Goal: Information Seeking & Learning: Learn about a topic

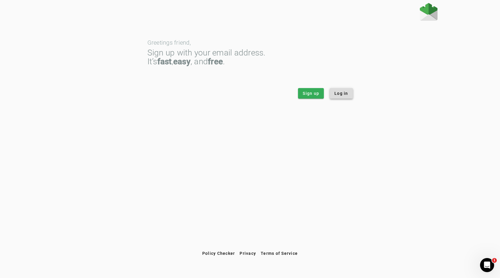
click at [335, 91] on span "Log in" at bounding box center [341, 93] width 14 height 6
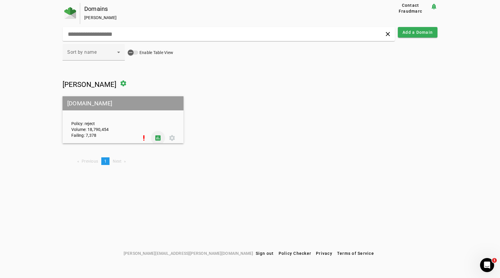
click at [155, 136] on span at bounding box center [158, 138] width 14 height 14
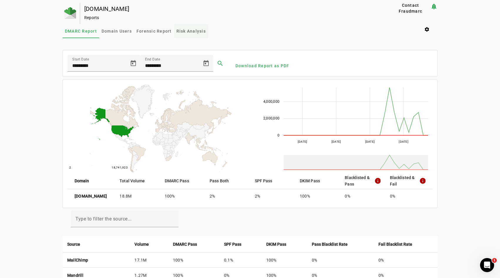
click at [186, 31] on span "Risk Analysis" at bounding box center [190, 31] width 29 height 4
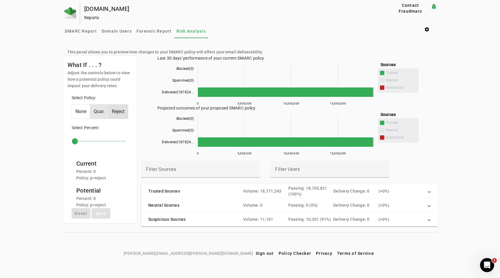
click at [104, 112] on span "Quar." at bounding box center [99, 112] width 18 height 14
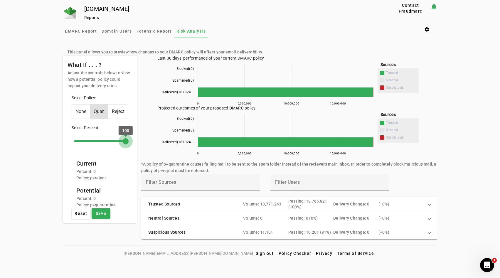
drag, startPoint x: 74, startPoint y: 141, endPoint x: 161, endPoint y: 141, distance: 86.6
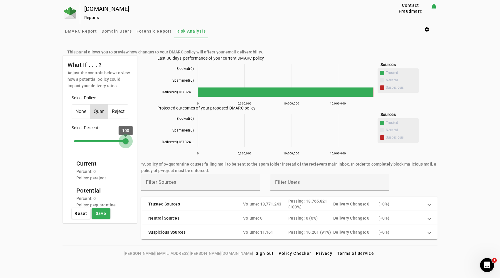
click at [132, 141] on input "range" at bounding box center [100, 141] width 64 height 13
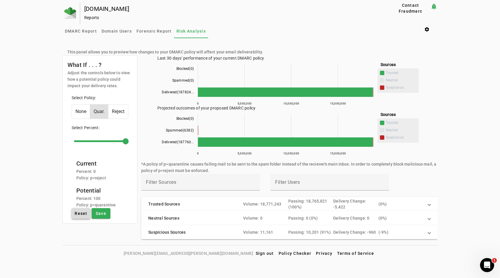
click at [76, 213] on span "Reset" at bounding box center [81, 214] width 13 height 6
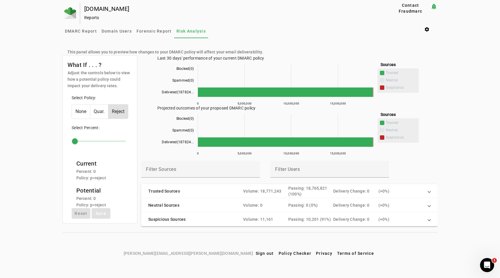
click at [94, 110] on span "Quar." at bounding box center [99, 112] width 18 height 14
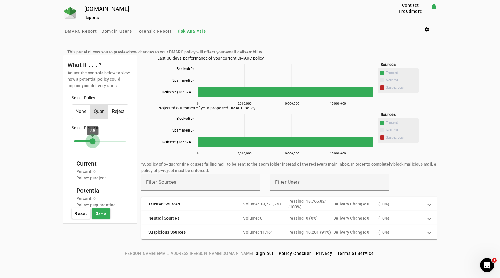
drag, startPoint x: 75, startPoint y: 141, endPoint x: 93, endPoint y: 142, distance: 18.2
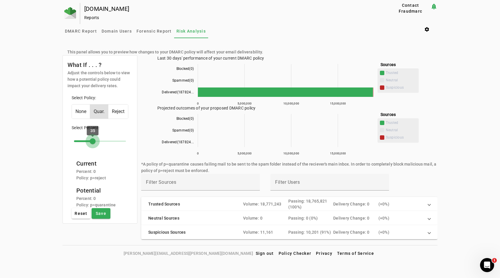
click at [93, 142] on input "range" at bounding box center [100, 141] width 64 height 13
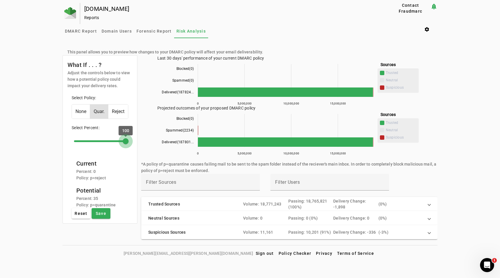
drag, startPoint x: 93, startPoint y: 142, endPoint x: 134, endPoint y: 143, distance: 41.4
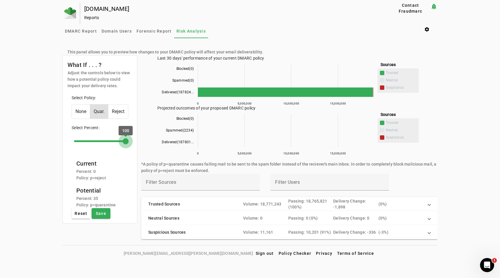
click at [132, 143] on input "range" at bounding box center [100, 141] width 64 height 13
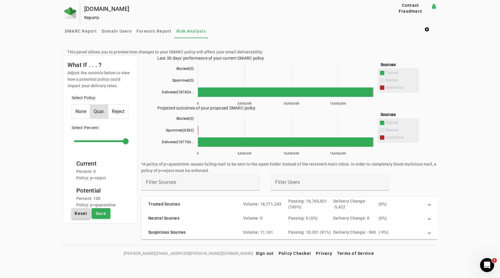
click at [78, 215] on span "Reset" at bounding box center [81, 214] width 13 height 6
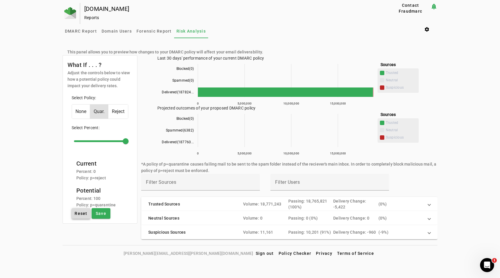
type input "*"
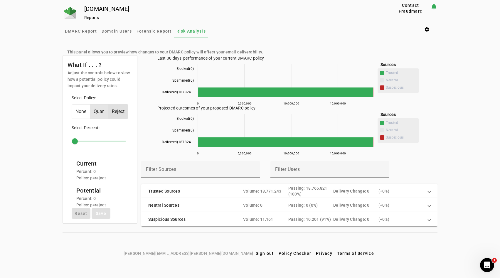
click at [95, 113] on span "Quar." at bounding box center [99, 112] width 18 height 14
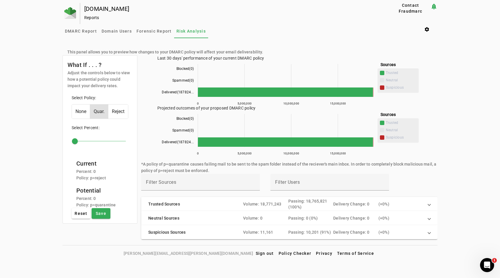
click at [158, 200] on mat-panel-title "Trusted Sources" at bounding box center [193, 204] width 90 height 12
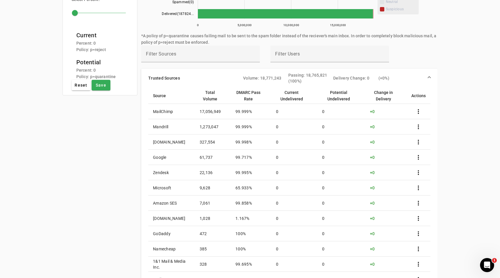
scroll to position [125, 0]
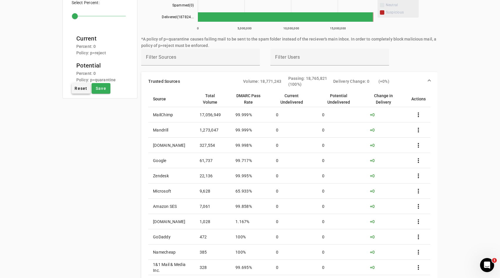
click at [73, 86] on span at bounding box center [81, 88] width 19 height 14
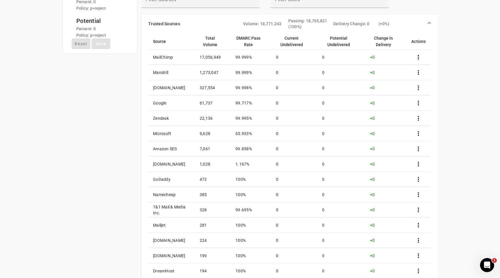
scroll to position [161, 0]
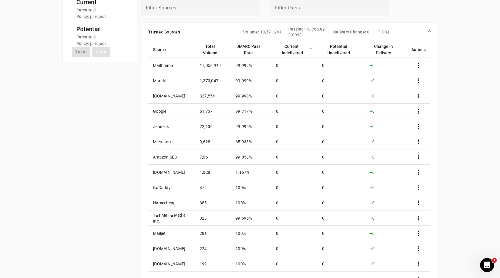
click at [300, 48] on div "Current Undelivered" at bounding box center [291, 49] width 31 height 13
click at [313, 48] on div at bounding box center [311, 48] width 4 height 1
click at [313, 48] on div at bounding box center [311, 50] width 4 height 4
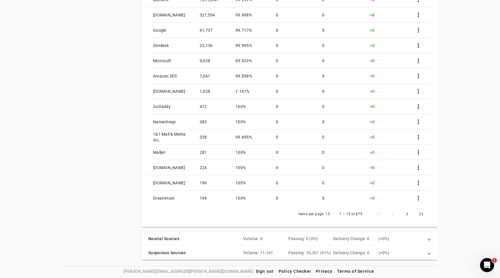
click at [364, 253] on div "Delivery Change: 0" at bounding box center [355, 253] width 45 height 6
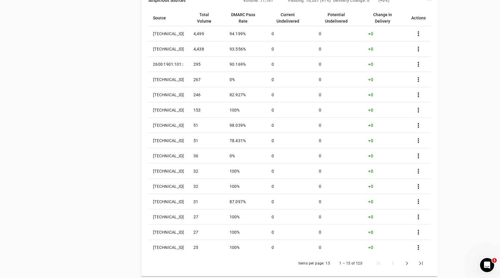
scroll to position [213, 0]
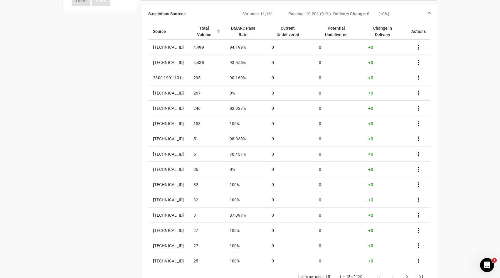
click at [215, 32] on div "Total Volume" at bounding box center [203, 31] width 21 height 13
click at [215, 31] on div "Total Volume" at bounding box center [203, 31] width 21 height 13
click at [257, 28] on div "DMARC Pass Rate" at bounding box center [243, 31] width 27 height 13
click at [257, 30] on div "DMARC Pass Rate" at bounding box center [243, 31] width 27 height 13
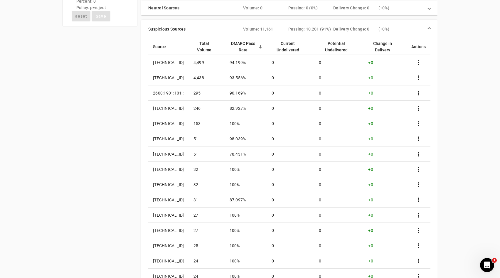
click at [262, 45] on div at bounding box center [261, 47] width 4 height 4
click at [257, 46] on div "DMARC Pass Rate" at bounding box center [243, 46] width 27 height 13
click at [257, 45] on div "DMARC Pass Rate" at bounding box center [243, 46] width 27 height 13
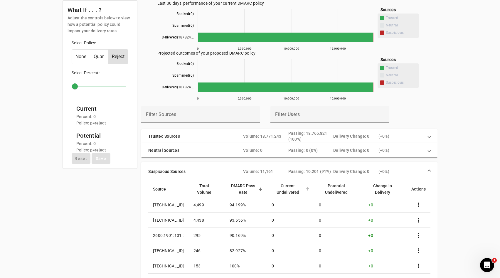
scroll to position [39, 0]
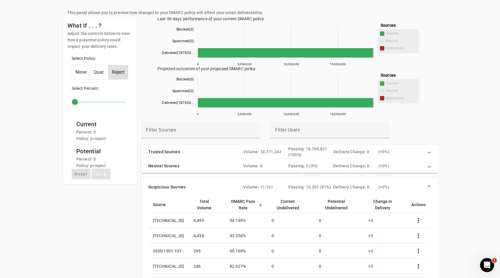
click at [261, 153] on div "Volume: 18,771,243" at bounding box center [265, 152] width 45 height 6
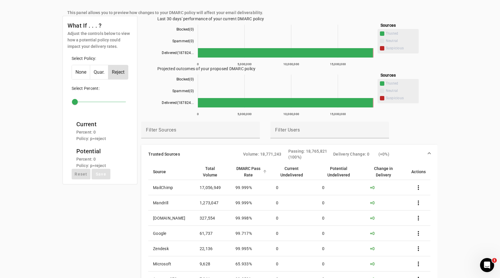
click at [261, 172] on div "DMARC Pass Rate" at bounding box center [248, 171] width 26 height 13
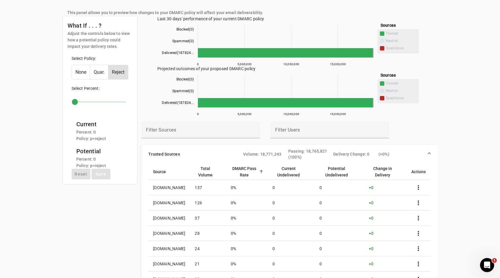
click at [258, 168] on div "DMARC Pass Rate" at bounding box center [244, 171] width 27 height 13
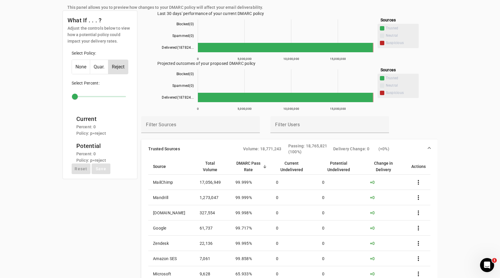
scroll to position [0, 0]
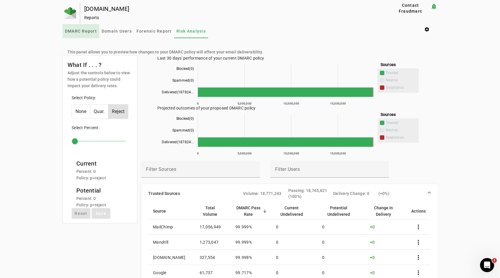
click at [83, 36] on span "DMARC Report" at bounding box center [81, 31] width 32 height 14
